Goal: Navigation & Orientation: Find specific page/section

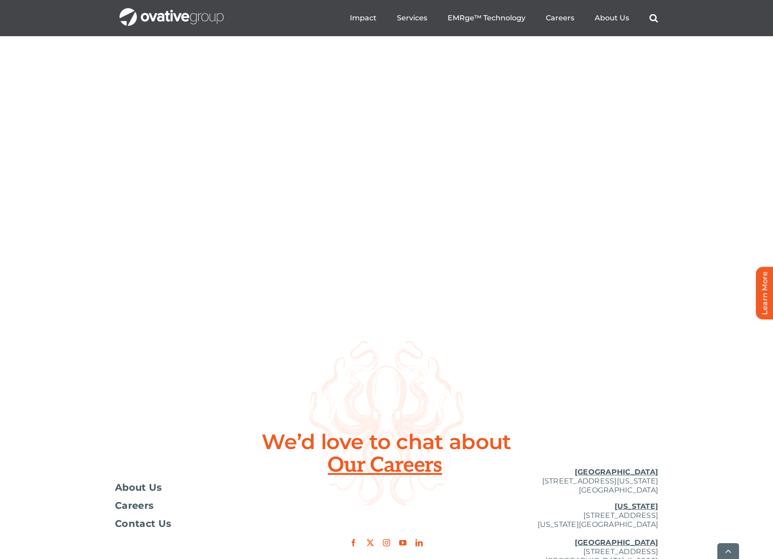
scroll to position [3306, 0]
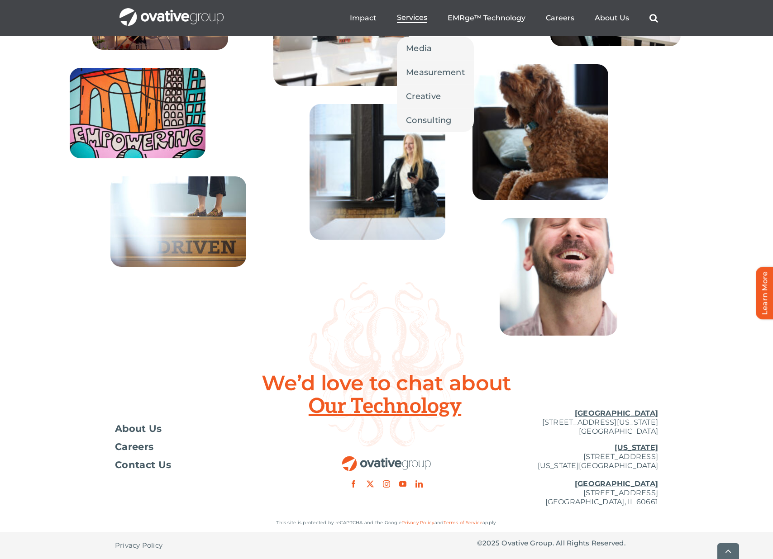
click at [420, 22] on link "Services" at bounding box center [412, 18] width 30 height 10
click at [425, 50] on span "Media" at bounding box center [419, 48] width 26 height 13
click at [436, 45] on link "Media" at bounding box center [435, 49] width 77 height 24
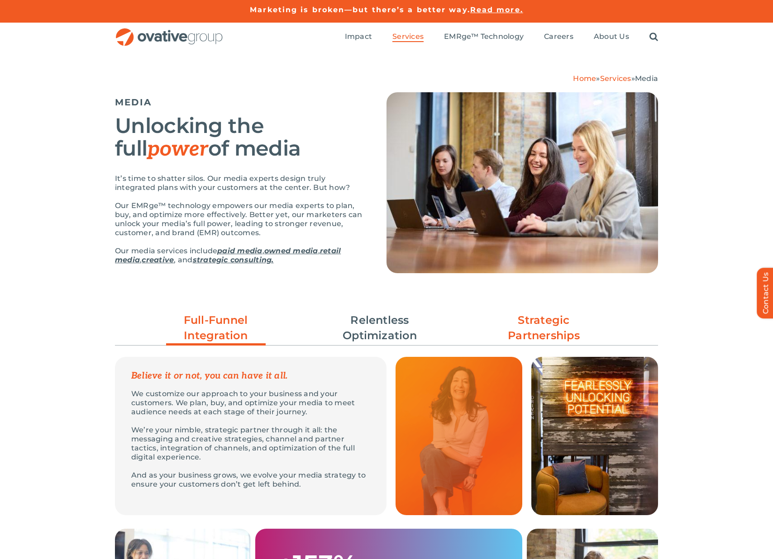
click at [555, 337] on link "Strategic Partnerships" at bounding box center [544, 328] width 100 height 31
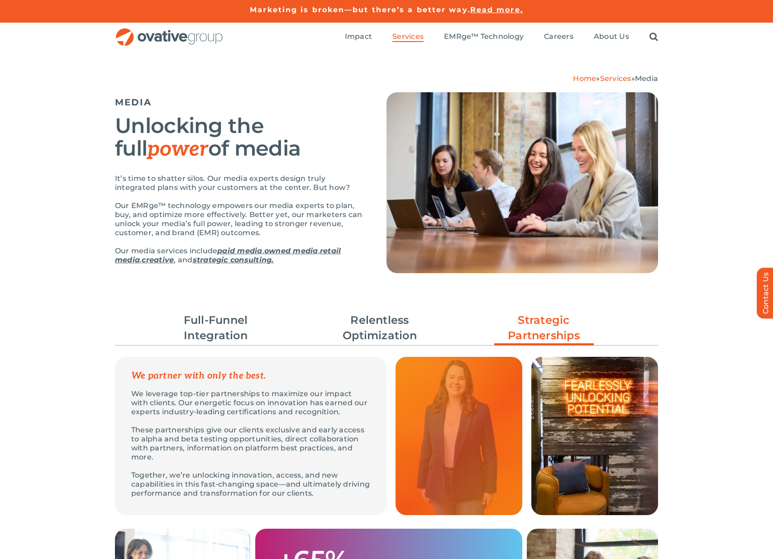
drag, startPoint x: 223, startPoint y: 318, endPoint x: 272, endPoint y: 307, distance: 49.5
click at [224, 318] on link "Full-Funnel Integration" at bounding box center [216, 328] width 100 height 31
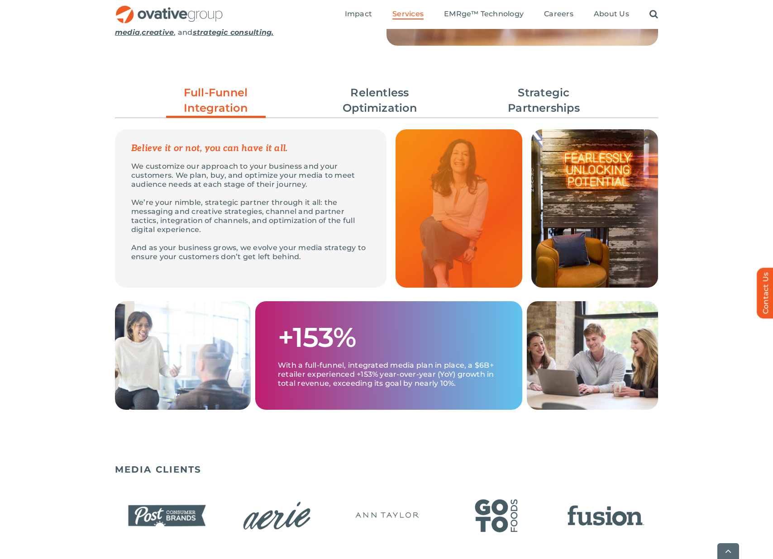
scroll to position [401, 0]
